Goal: Transaction & Acquisition: Purchase product/service

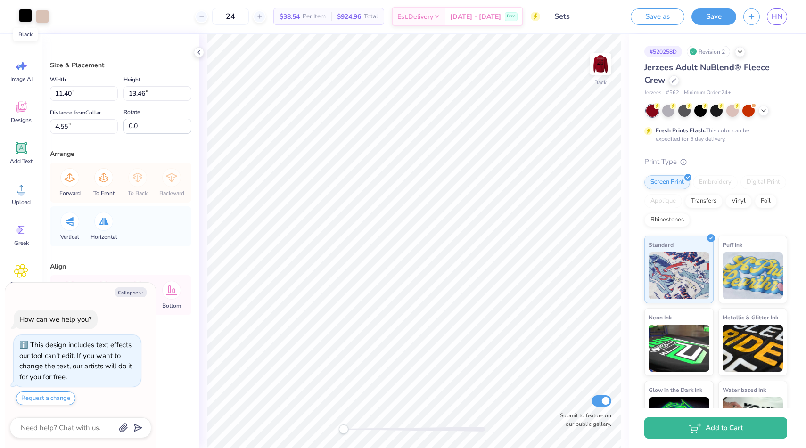
click at [20, 17] on div at bounding box center [25, 15] width 13 height 13
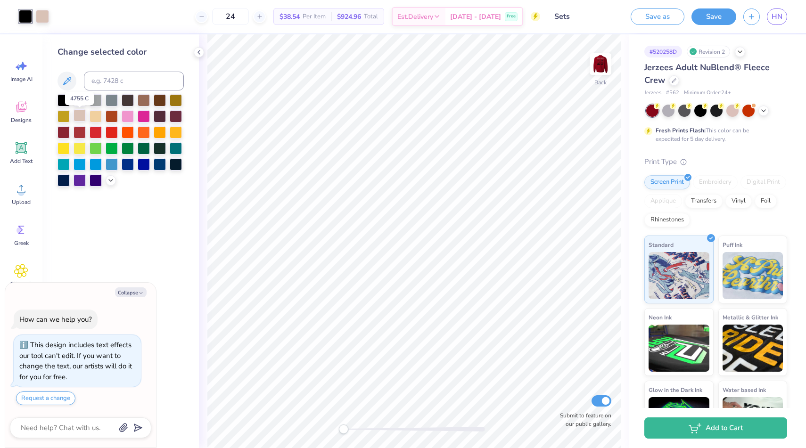
click at [84, 117] on div at bounding box center [80, 115] width 12 height 12
click at [44, 17] on div "24 $37.02 Per Item $888.48 Total Est. Delivery Oct 10 - 13 Free" at bounding box center [289, 16] width 501 height 33
click at [26, 17] on div at bounding box center [25, 16] width 13 height 13
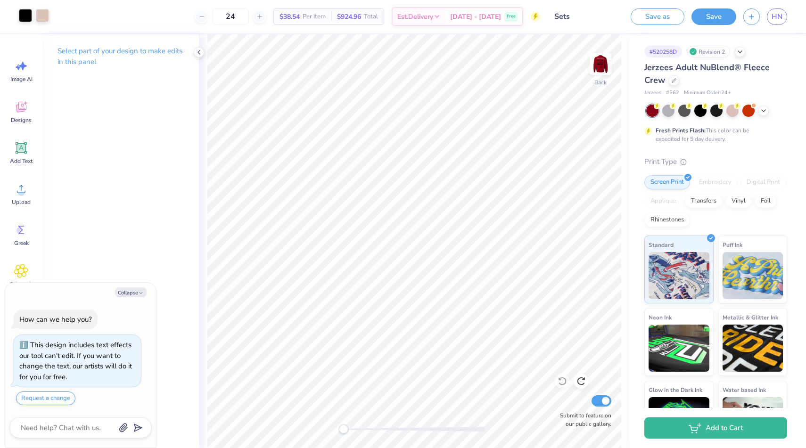
click at [43, 18] on div at bounding box center [42, 15] width 13 height 13
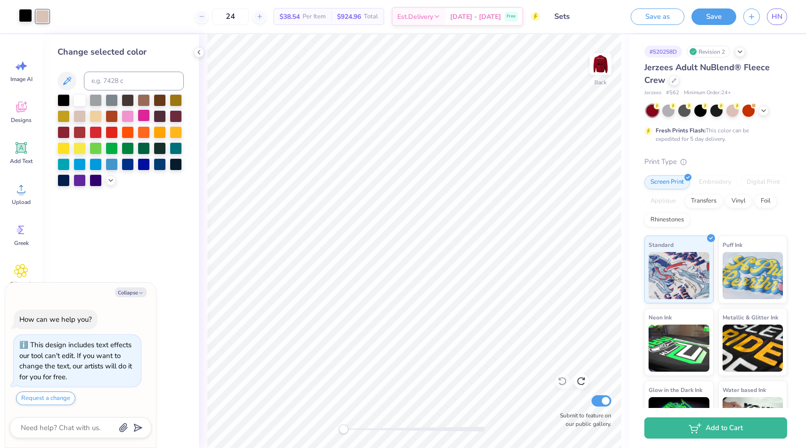
click at [142, 122] on div at bounding box center [144, 115] width 12 height 12
click at [23, 14] on div at bounding box center [25, 15] width 13 height 13
click at [82, 118] on div at bounding box center [80, 115] width 12 height 12
click at [44, 22] on div at bounding box center [42, 15] width 13 height 13
click at [63, 100] on div at bounding box center [63, 99] width 12 height 12
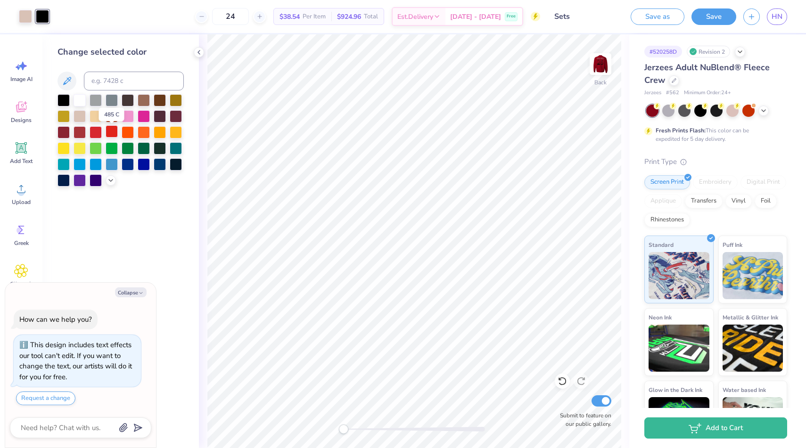
click at [114, 134] on div at bounding box center [112, 131] width 12 height 12
click at [23, 17] on div at bounding box center [25, 15] width 13 height 13
click at [62, 100] on div at bounding box center [63, 99] width 12 height 12
click at [44, 22] on div at bounding box center [42, 15] width 13 height 13
click at [67, 135] on div at bounding box center [63, 131] width 12 height 12
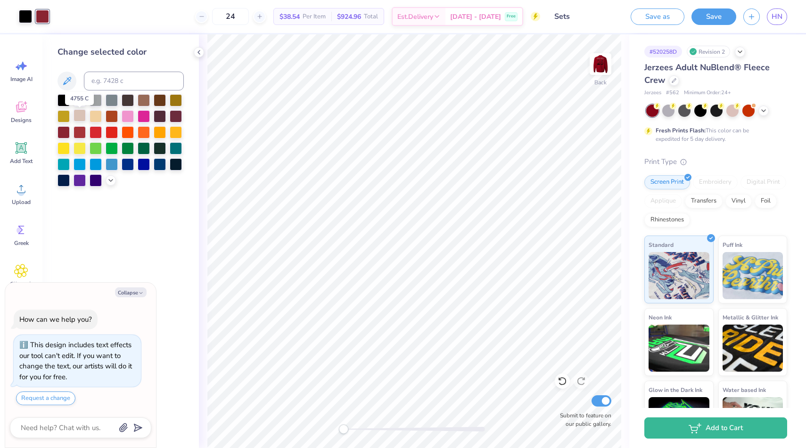
click at [80, 120] on div at bounding box center [80, 115] width 12 height 12
click at [76, 220] on div "Change selected color" at bounding box center [120, 241] width 156 height 414
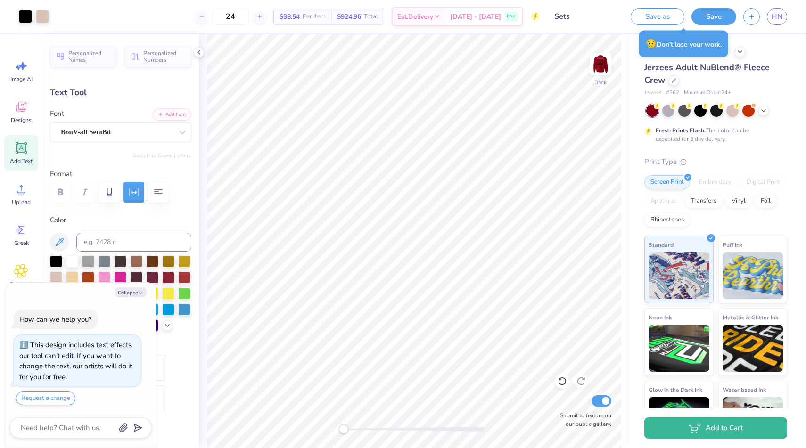
type textarea "x"
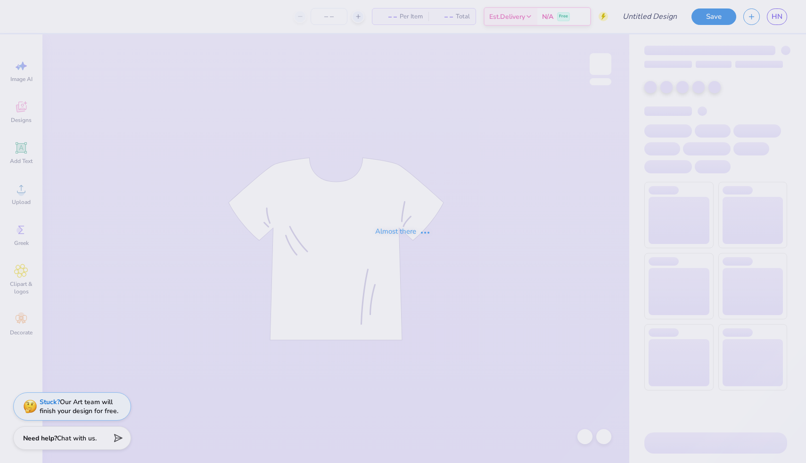
type input "Sets"
type input "48"
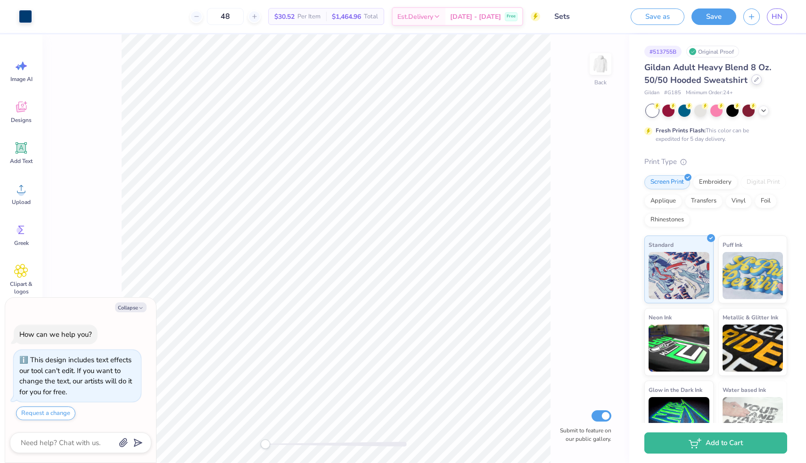
click at [755, 80] on icon at bounding box center [756, 80] width 4 height 4
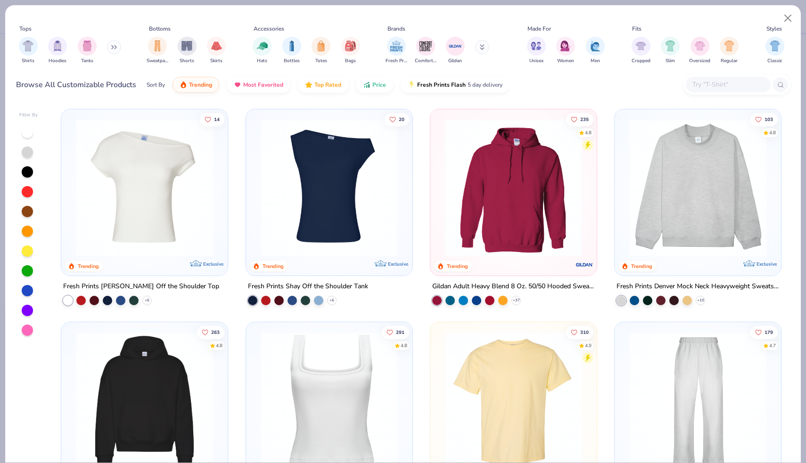
click at [671, 183] on img at bounding box center [697, 188] width 147 height 138
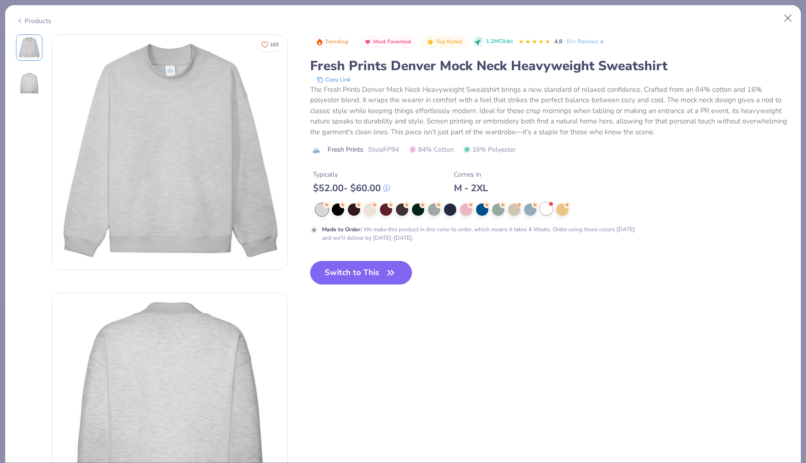
click at [549, 208] on div at bounding box center [546, 209] width 12 height 12
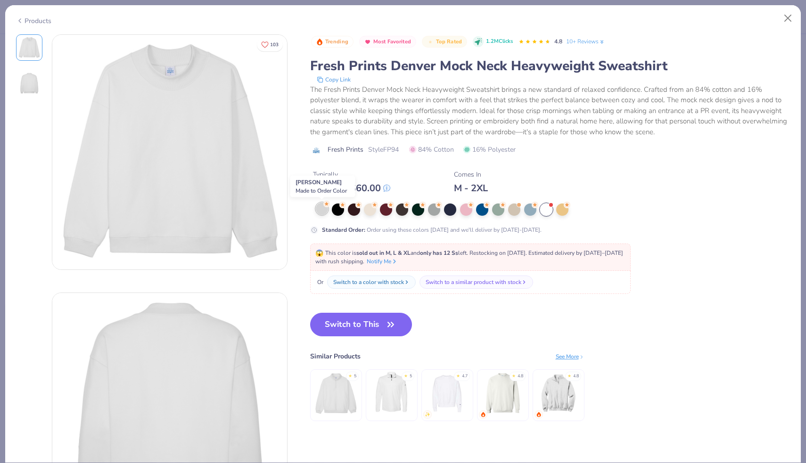
click at [323, 215] on div at bounding box center [322, 209] width 12 height 12
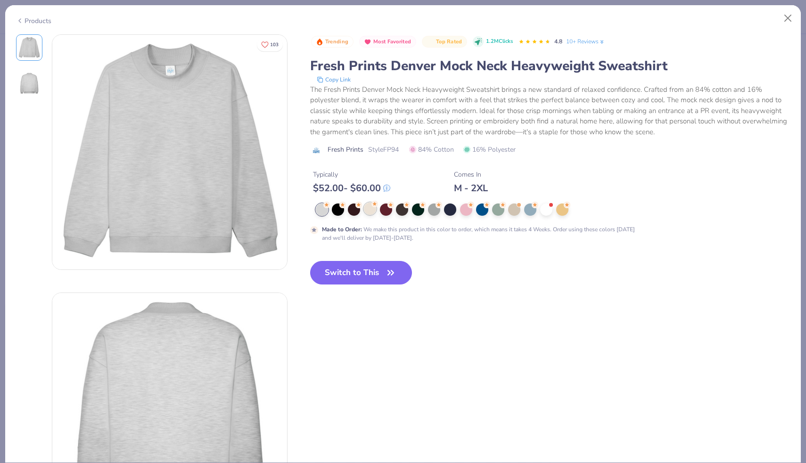
click at [366, 213] on div at bounding box center [370, 209] width 12 height 12
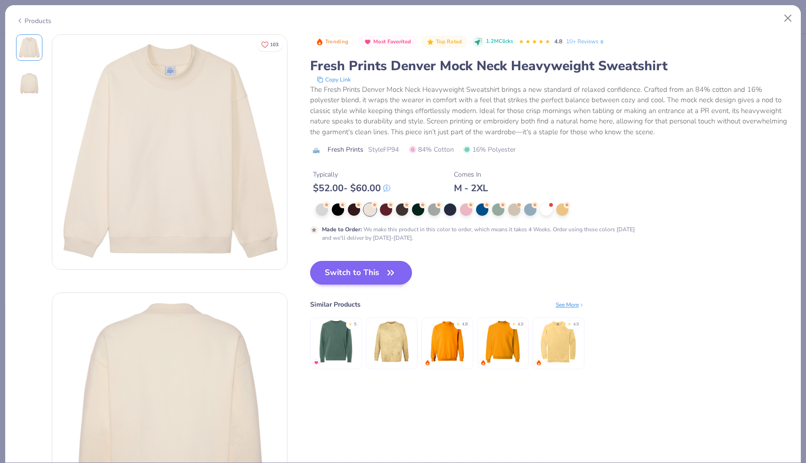
click at [352, 275] on button "Switch to This" at bounding box center [361, 273] width 102 height 24
type textarea "x"
type input "50"
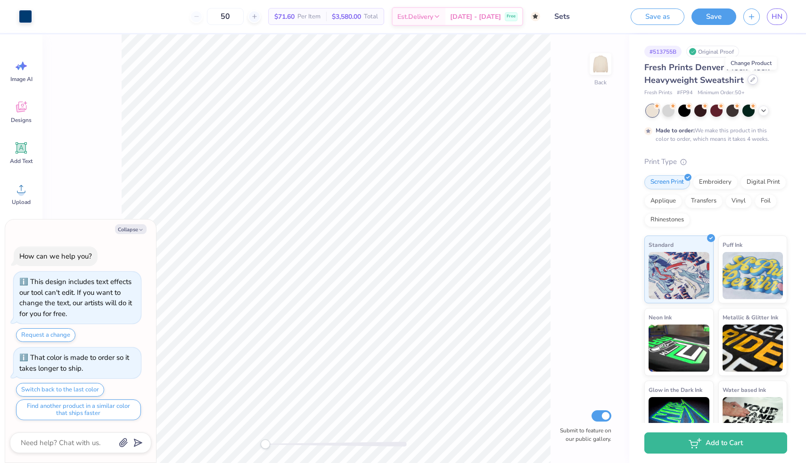
click at [752, 81] on icon at bounding box center [752, 79] width 5 height 5
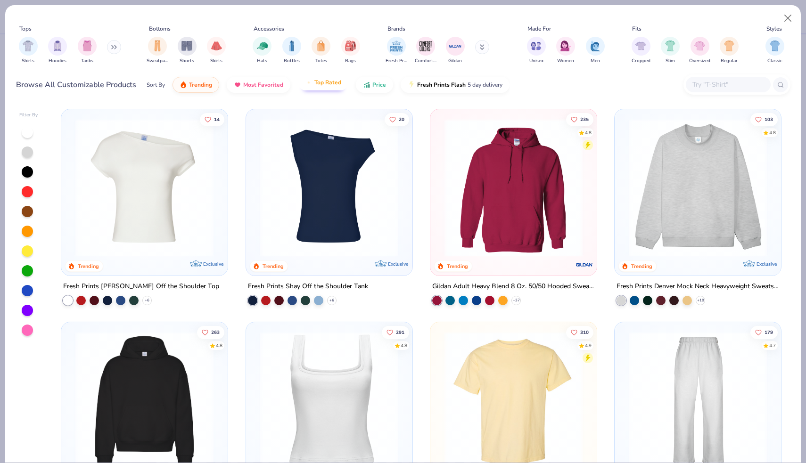
click at [331, 85] on span "Top Rated" at bounding box center [327, 83] width 27 height 8
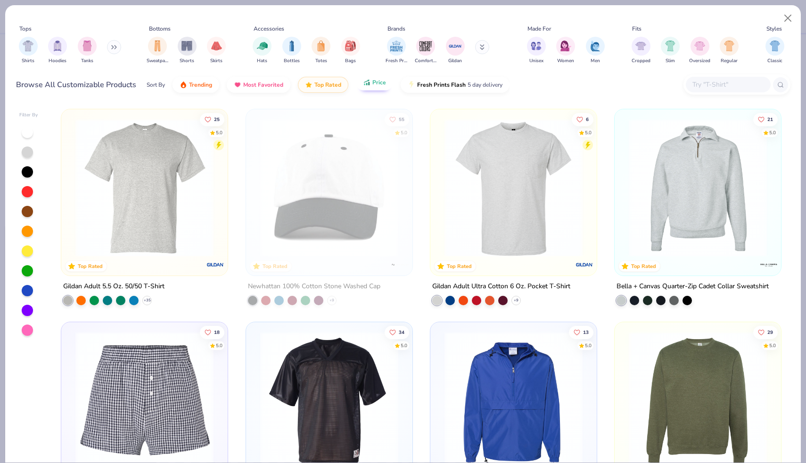
click at [367, 84] on icon "button" at bounding box center [367, 82] width 8 height 8
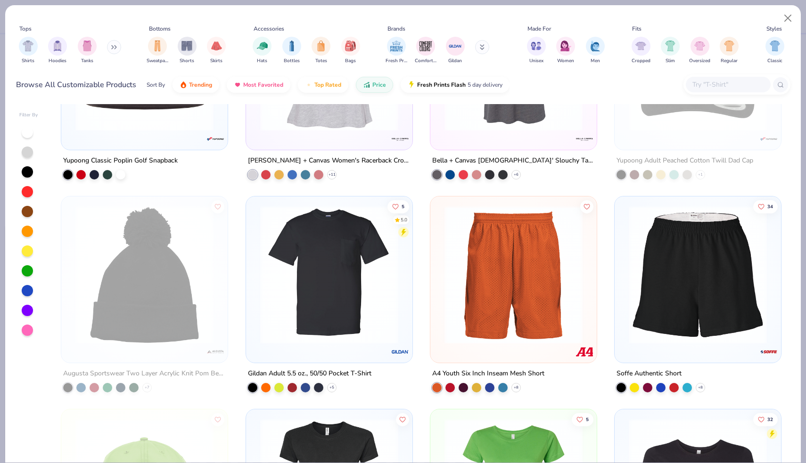
scroll to position [6736, 0]
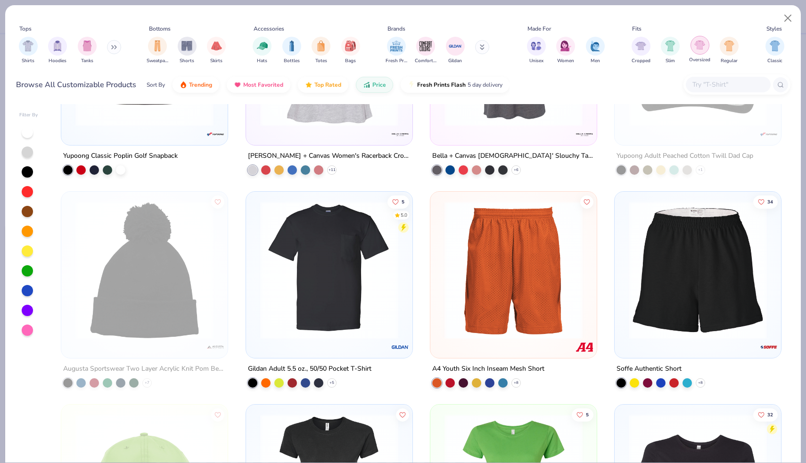
click at [701, 54] on div "filter for Oversized" at bounding box center [699, 45] width 19 height 19
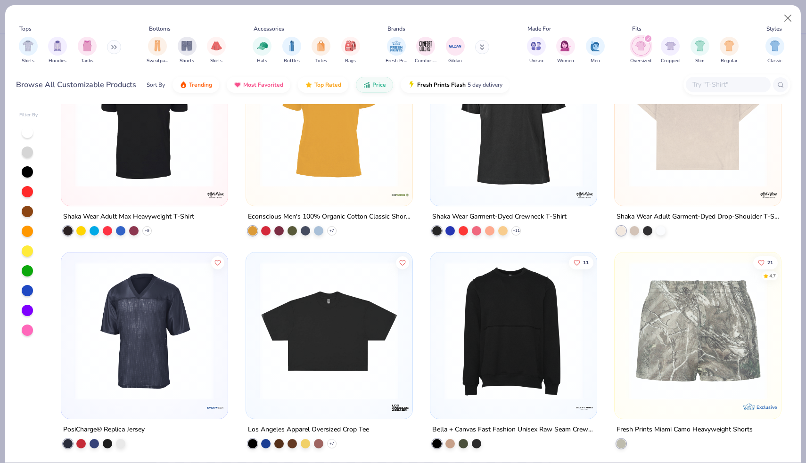
scroll to position [74, 0]
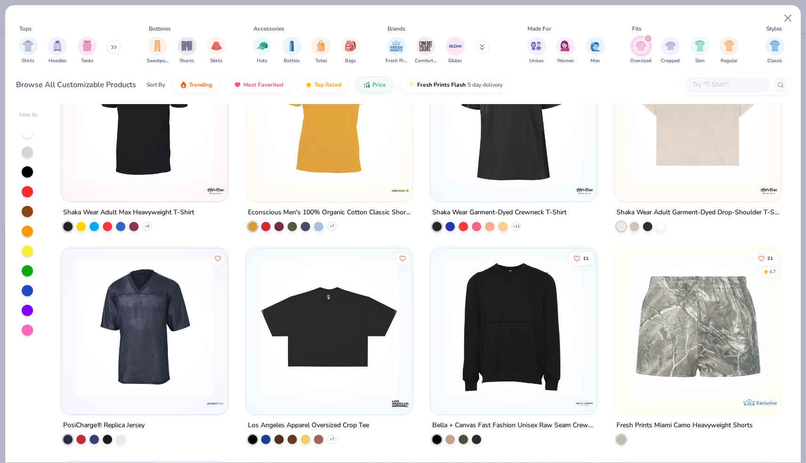
click at [547, 351] on img at bounding box center [513, 327] width 147 height 138
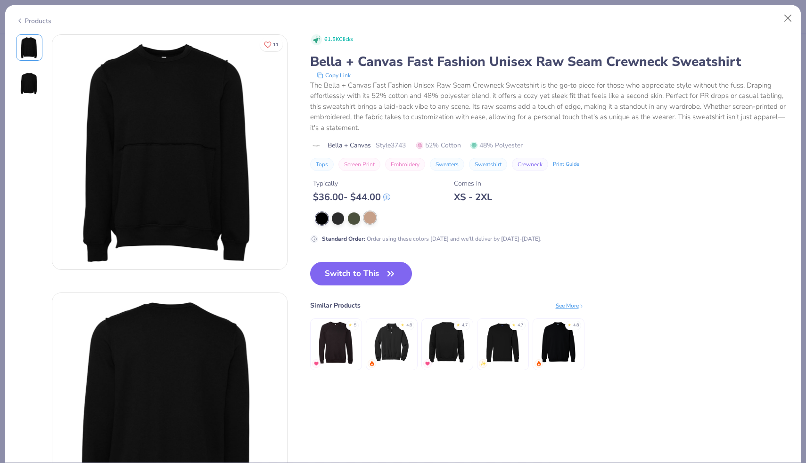
click at [370, 217] on div at bounding box center [370, 218] width 12 height 12
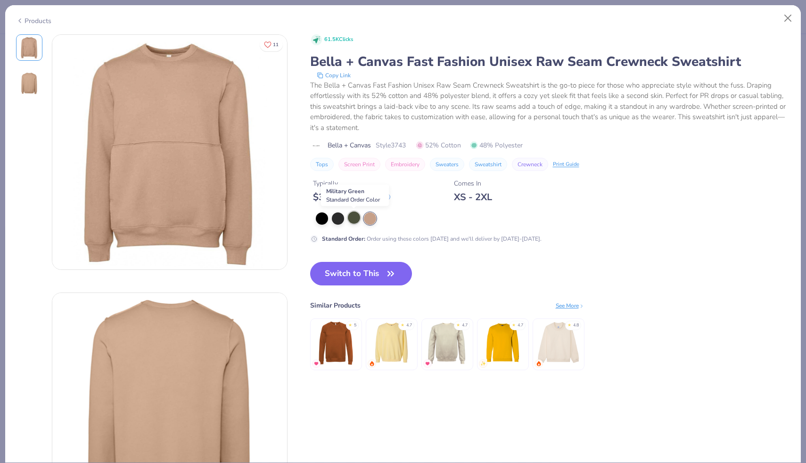
click at [354, 218] on div at bounding box center [354, 218] width 12 height 12
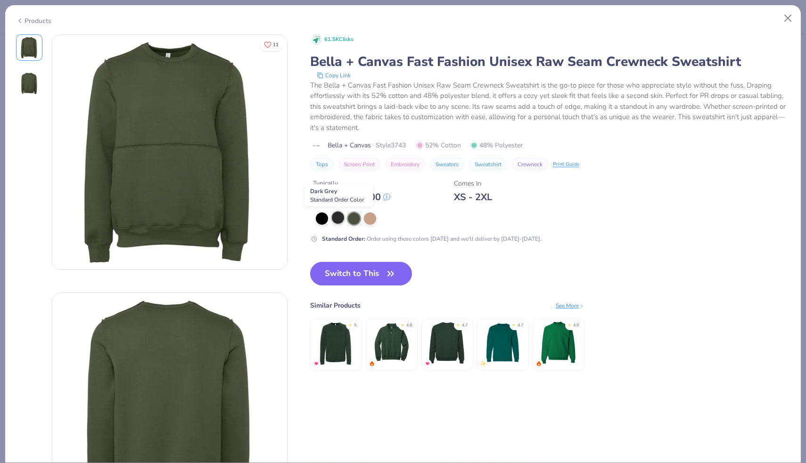
click at [333, 218] on div at bounding box center [338, 218] width 12 height 12
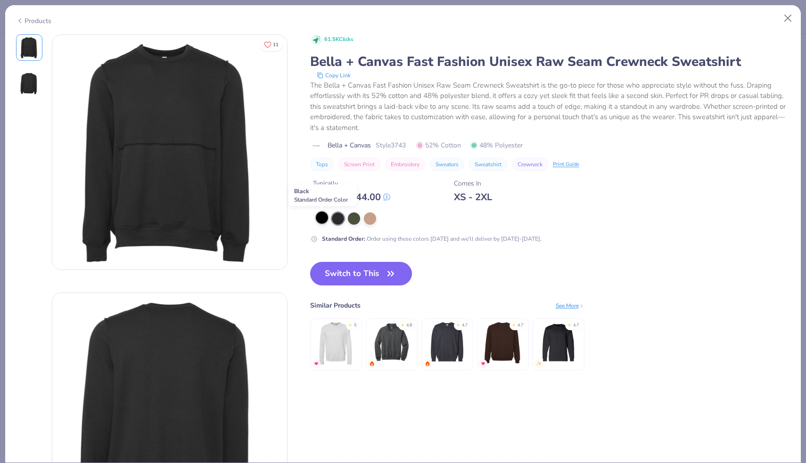
click at [319, 219] on div at bounding box center [322, 218] width 12 height 12
type textarea "x"
